Goal: Task Accomplishment & Management: Use online tool/utility

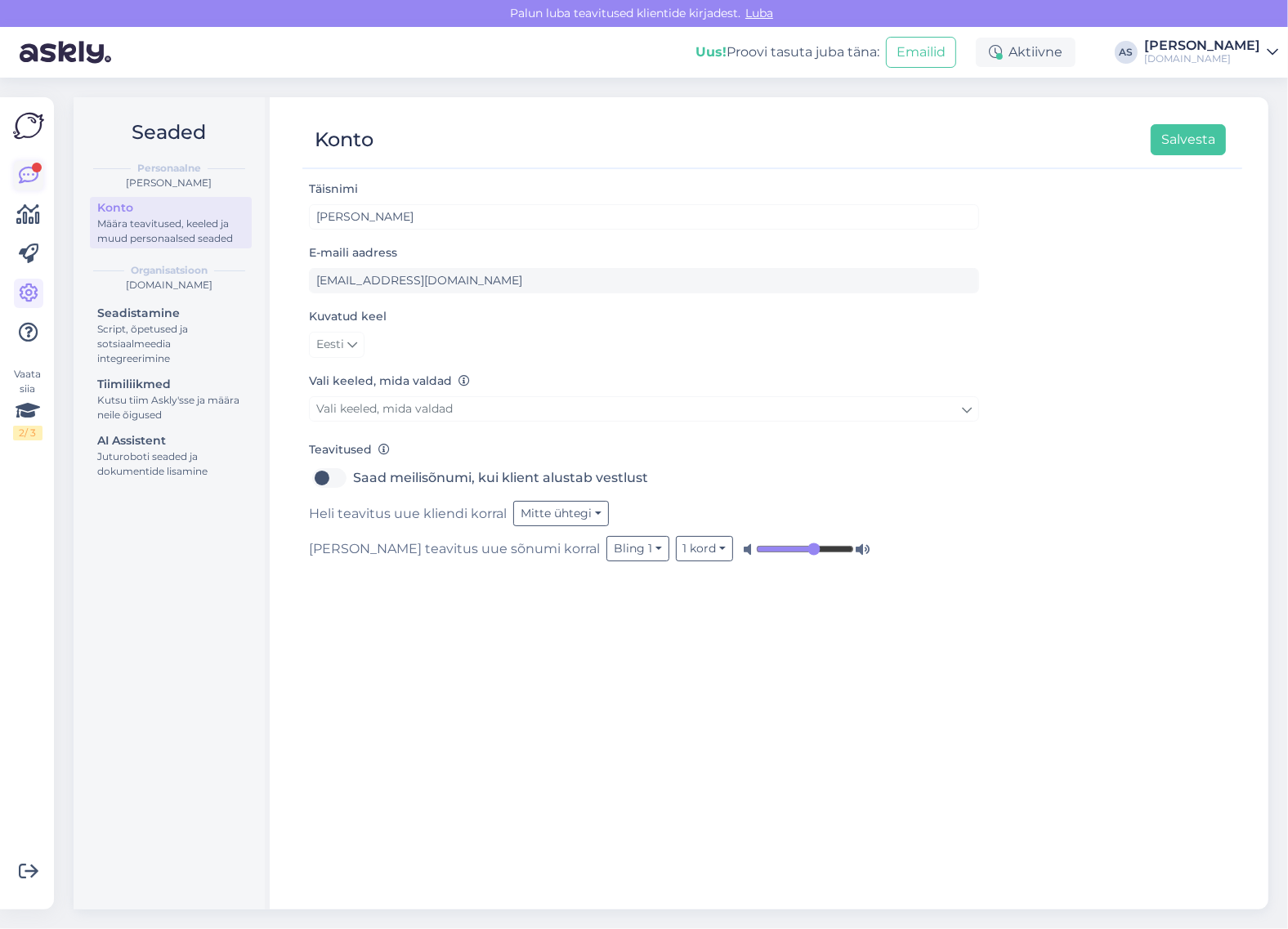
click at [31, 184] on icon at bounding box center [28, 175] width 20 height 20
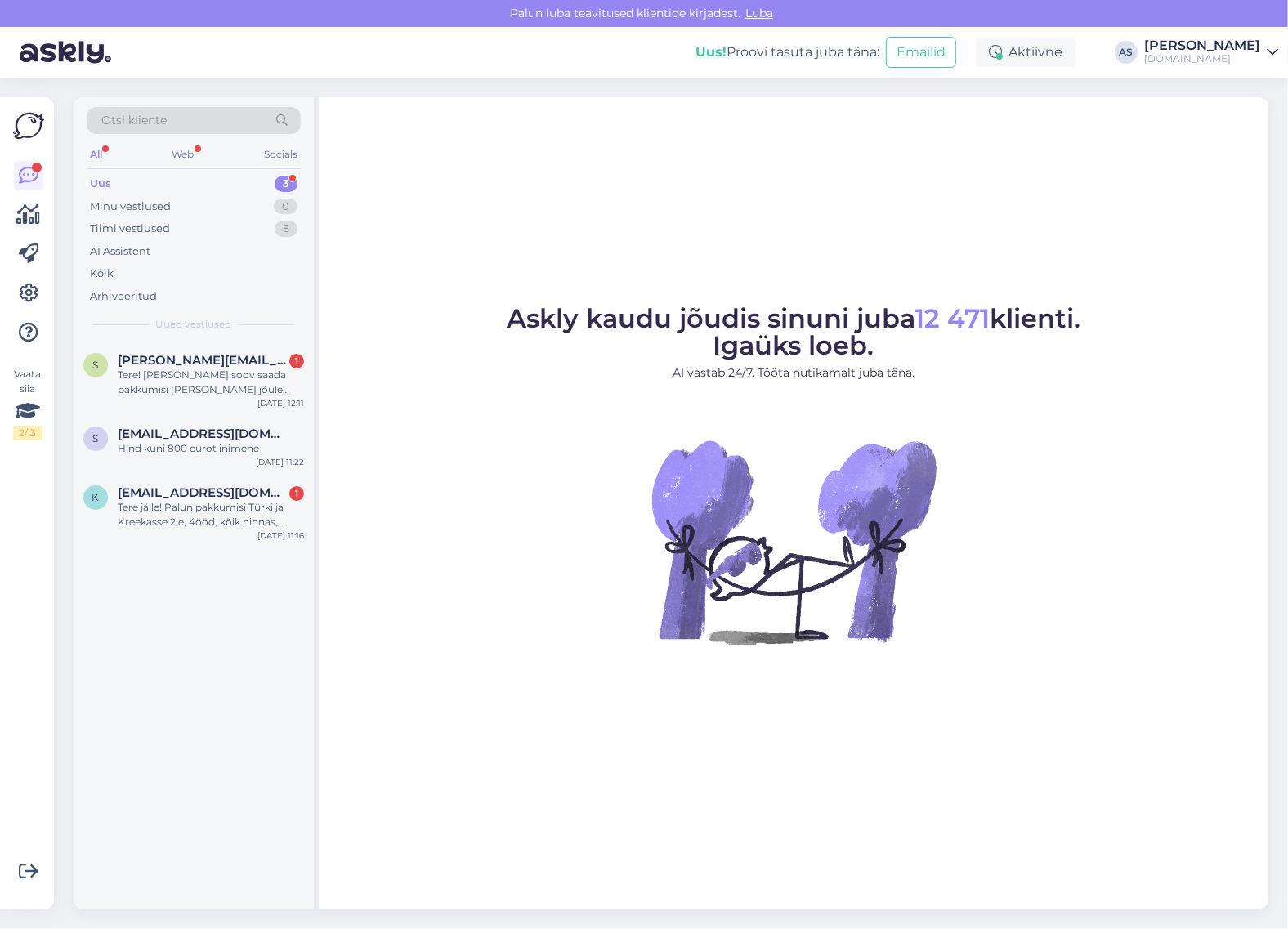
click at [135, 127] on span "Otsi kliente" at bounding box center [134, 121] width 65 height 17
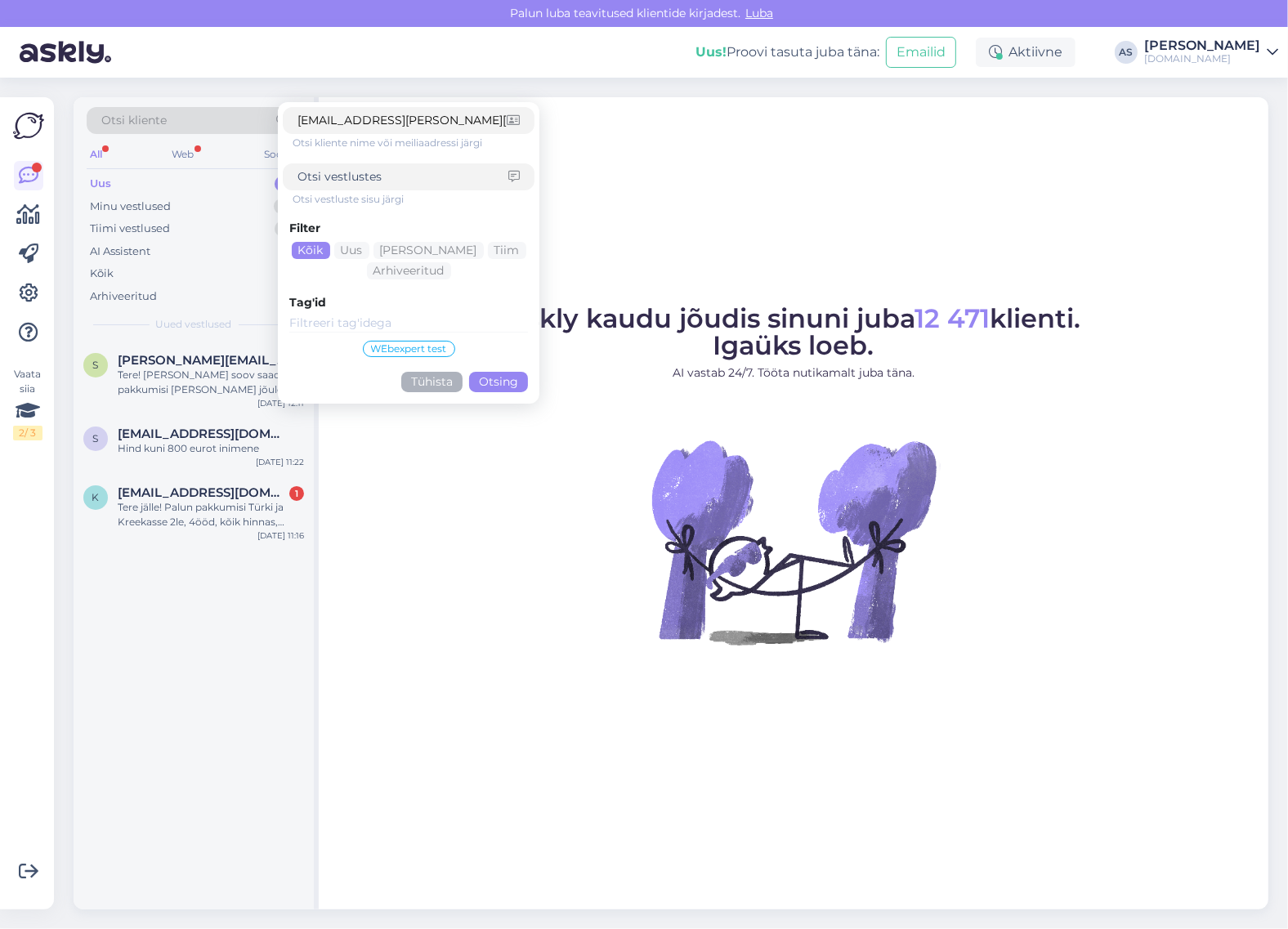
type input "[EMAIL_ADDRESS][PERSON_NAME][DOMAIN_NAME]"
click at [491, 378] on button "Otsing" at bounding box center [498, 382] width 59 height 21
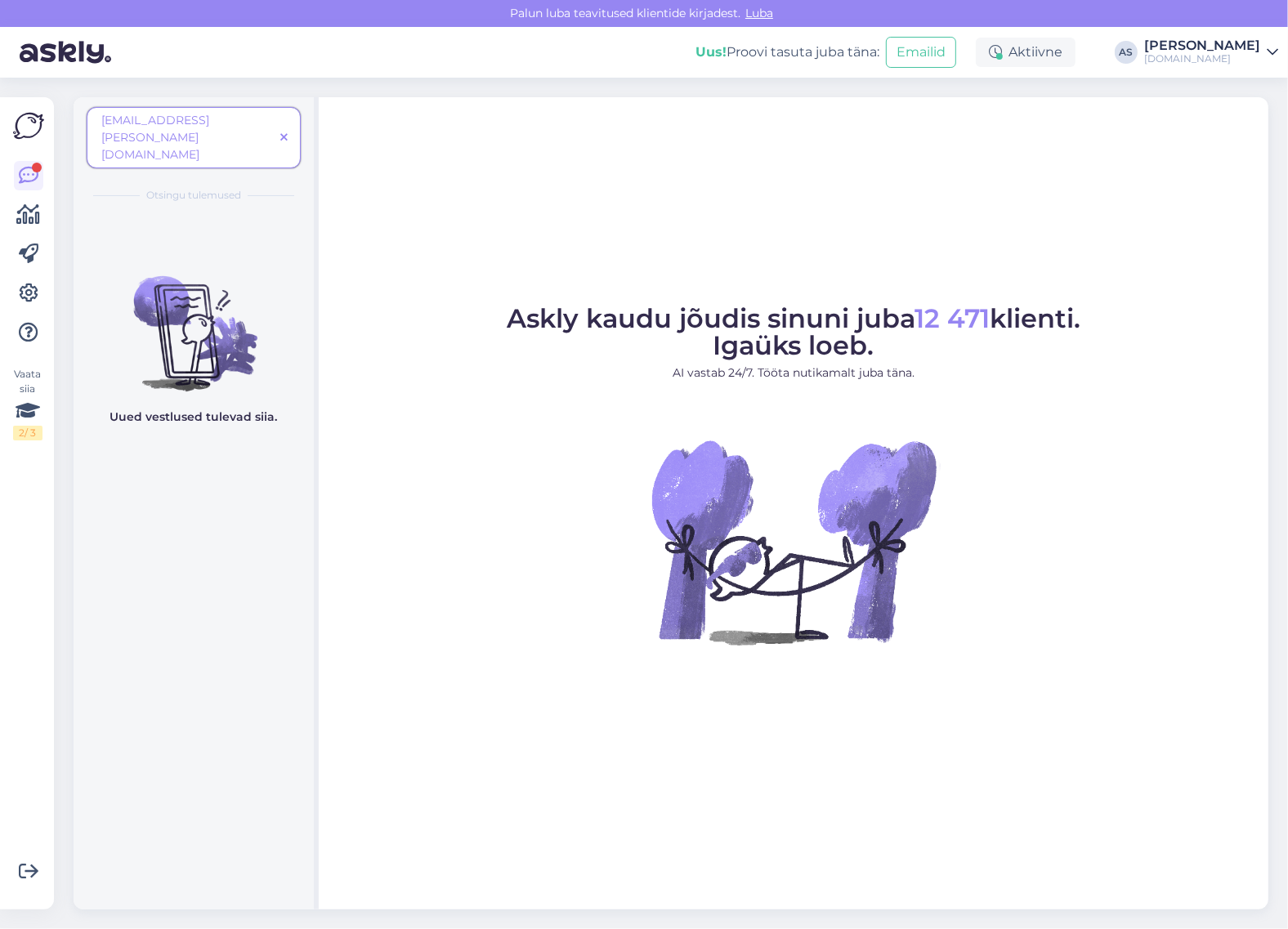
click at [283, 133] on icon at bounding box center [284, 138] width 7 height 11
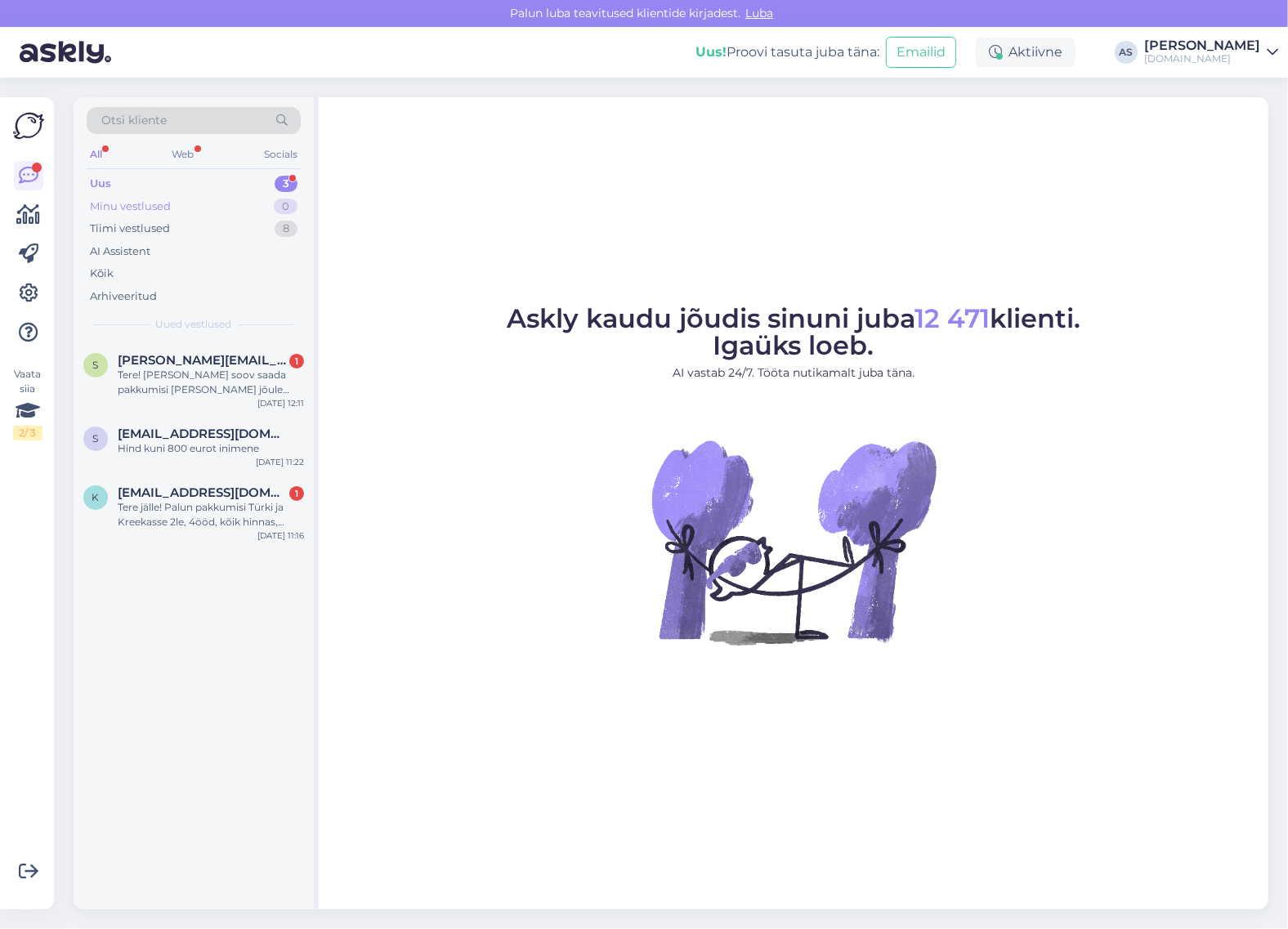
click at [253, 202] on div "Minu vestlused 0" at bounding box center [194, 207] width 214 height 22
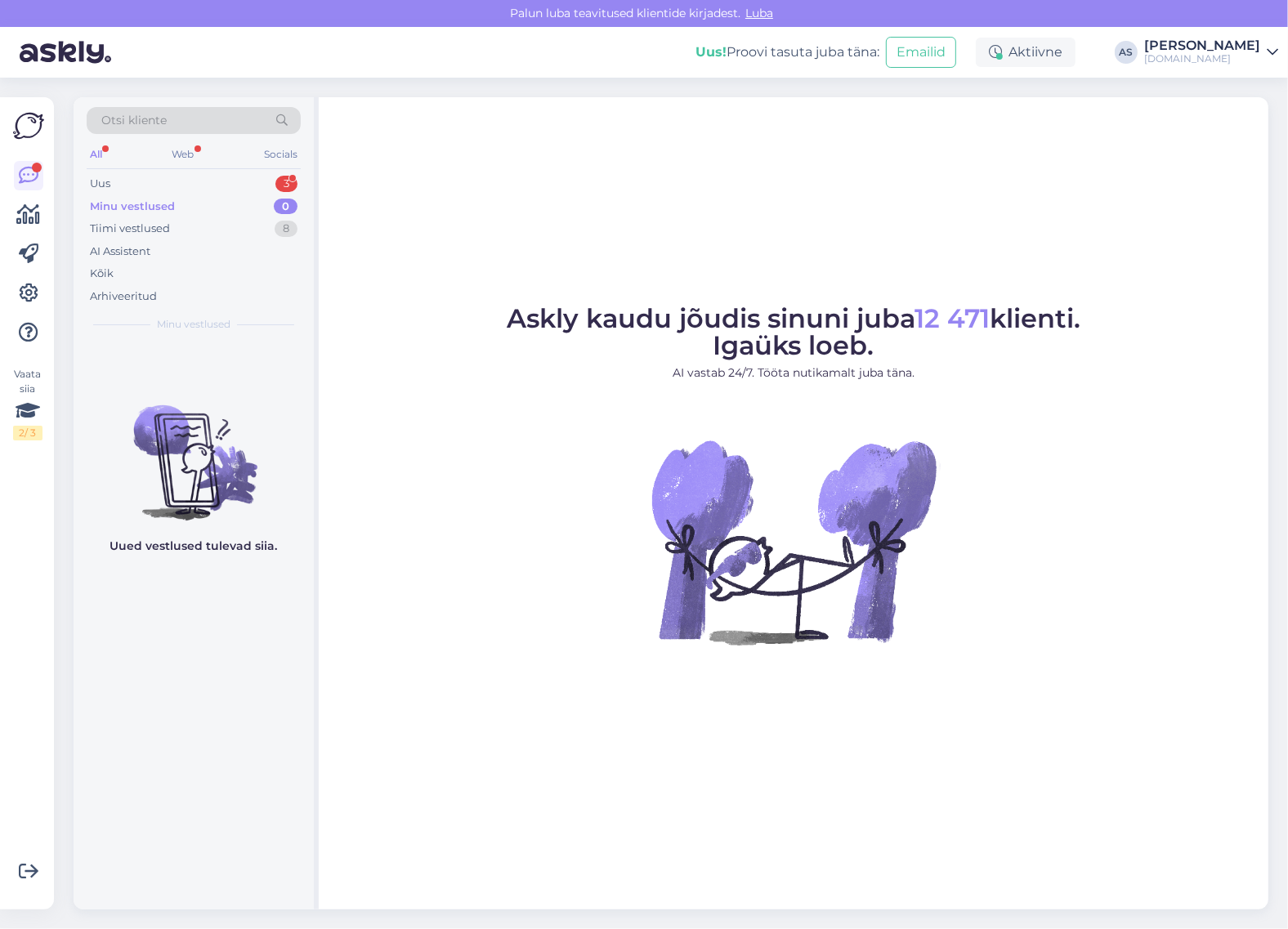
click at [189, 129] on div "Otsi kliente" at bounding box center [194, 120] width 214 height 27
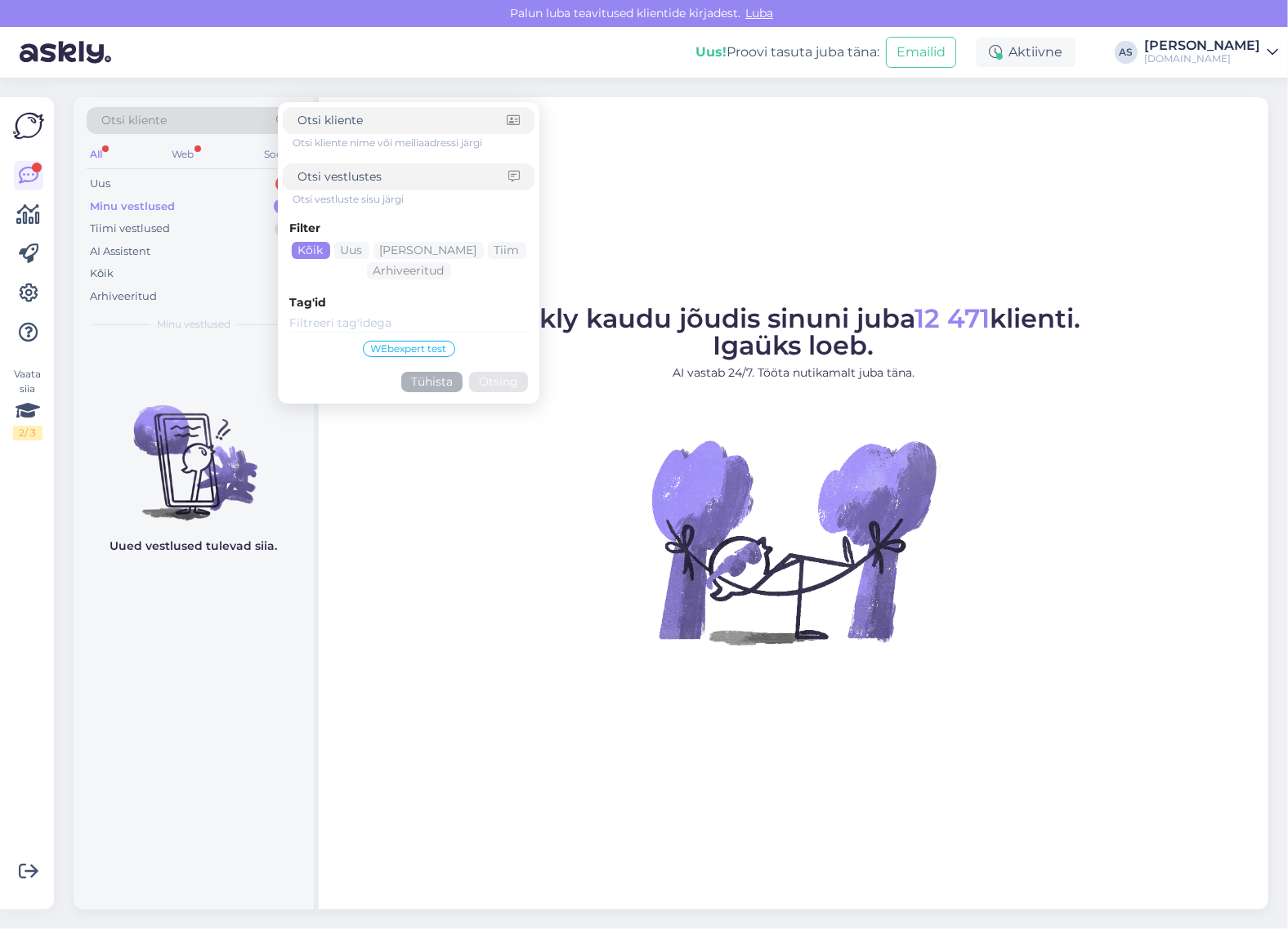
click at [325, 174] on input at bounding box center [402, 177] width 210 height 17
paste input "[EMAIL_ADDRESS][PERSON_NAME][DOMAIN_NAME]"
type input "[EMAIL_ADDRESS][PERSON_NAME][DOMAIN_NAME]"
click at [485, 398] on div "Filter Kõik Uus Mina Tiim Arhiveeritud Tag'id WEbexpert test Tühista Otsing" at bounding box center [408, 302] width 252 height 192
click at [488, 389] on button "Otsing" at bounding box center [498, 382] width 59 height 21
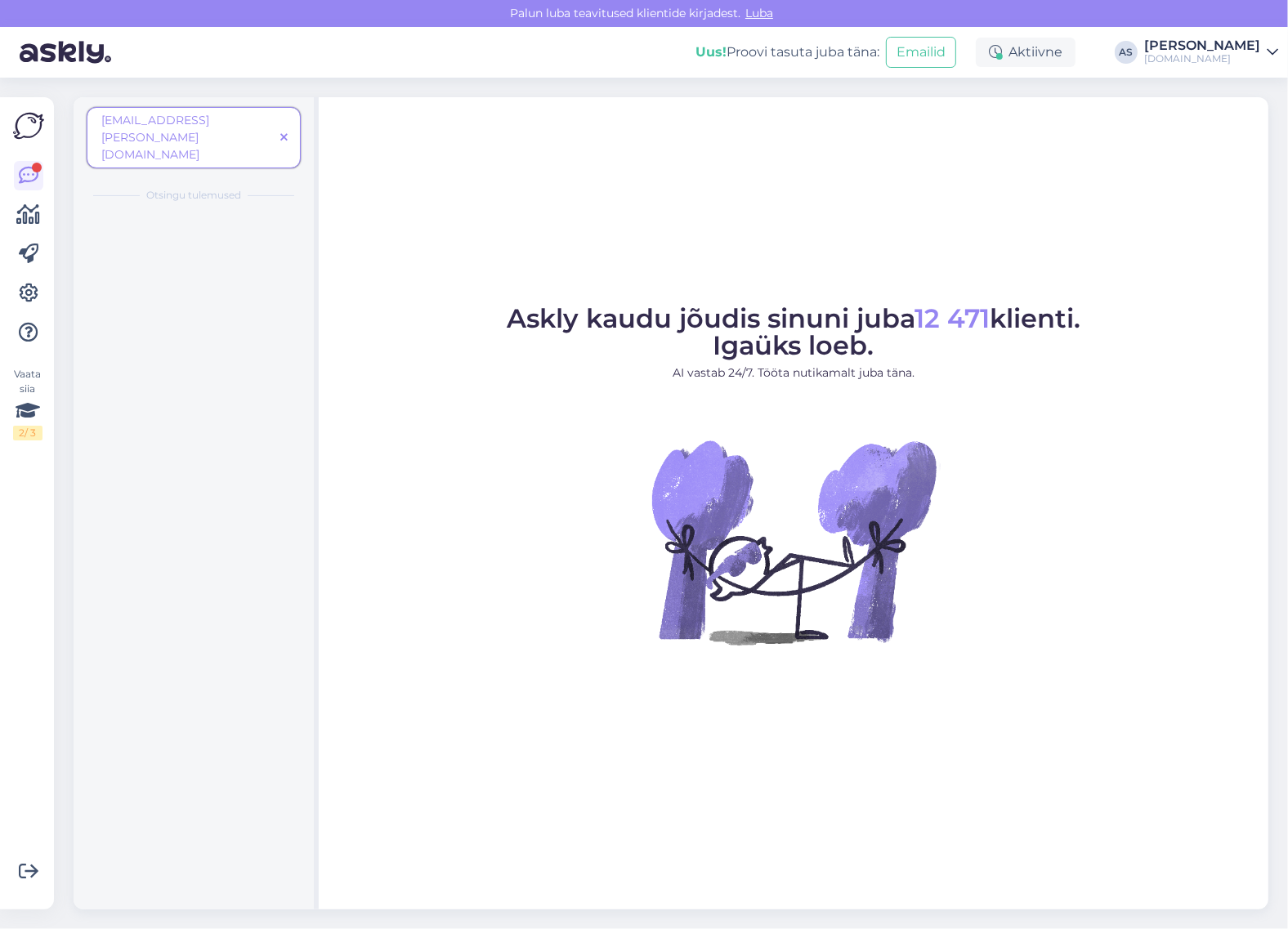
click at [282, 133] on icon at bounding box center [284, 138] width 7 height 11
